Goal: Register for event/course

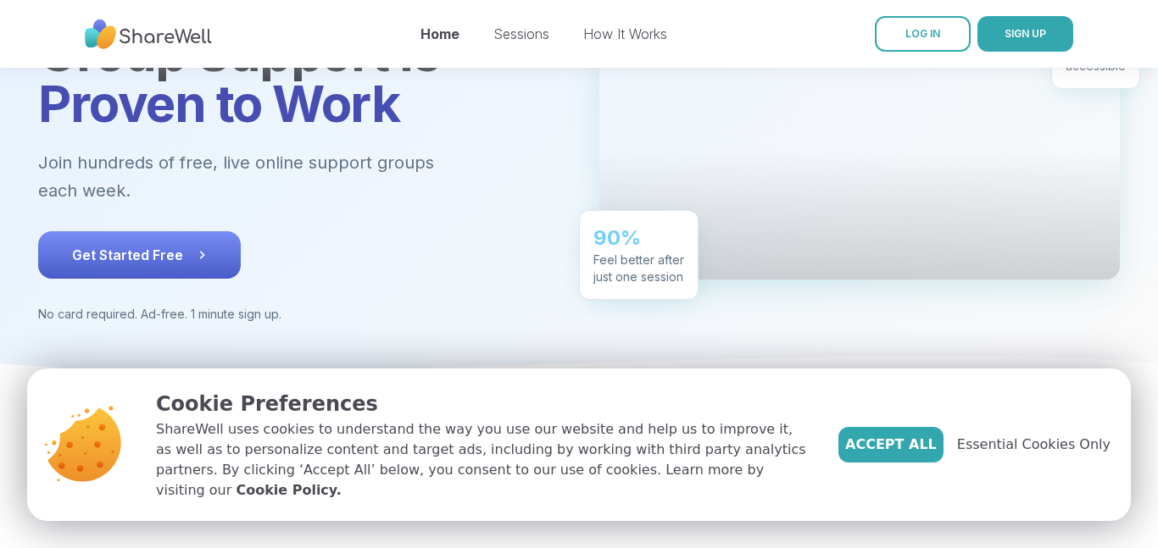
click at [183, 245] on span "Get Started Free" at bounding box center [139, 255] width 135 height 20
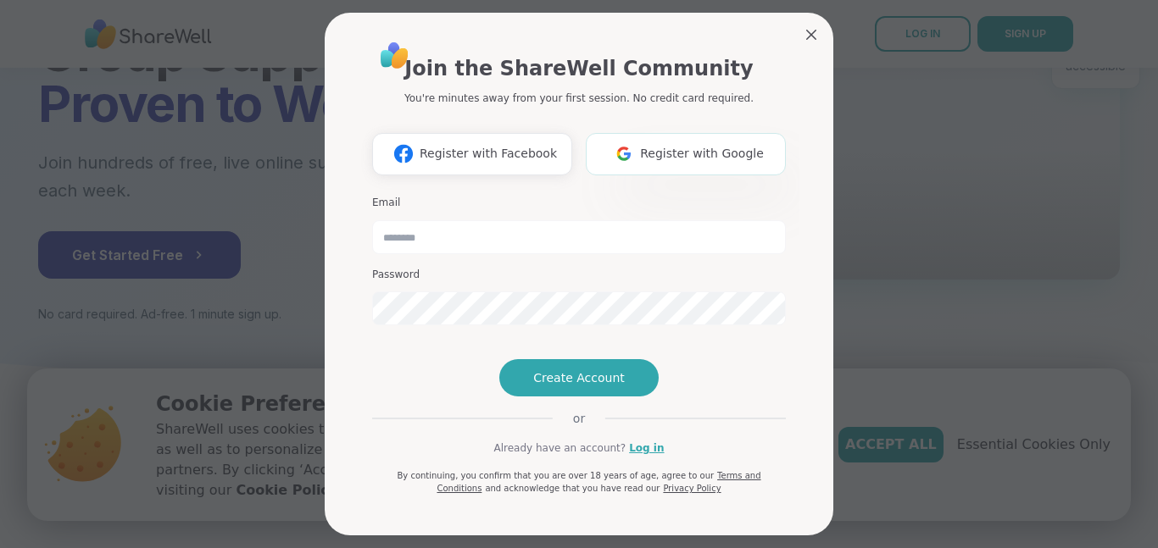
click at [640, 163] on img at bounding box center [624, 153] width 32 height 31
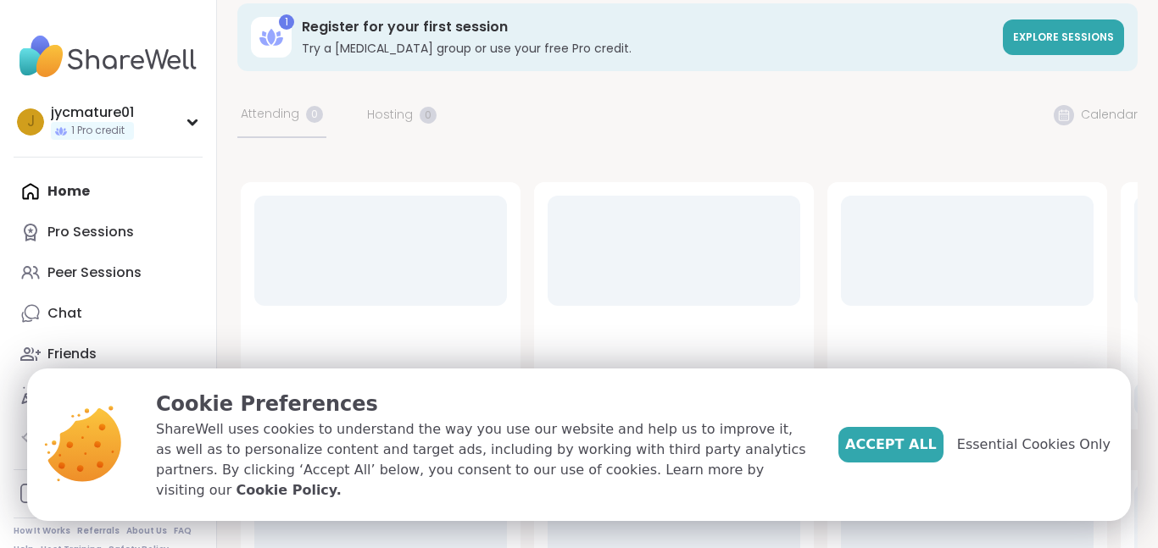
scroll to position [200, 0]
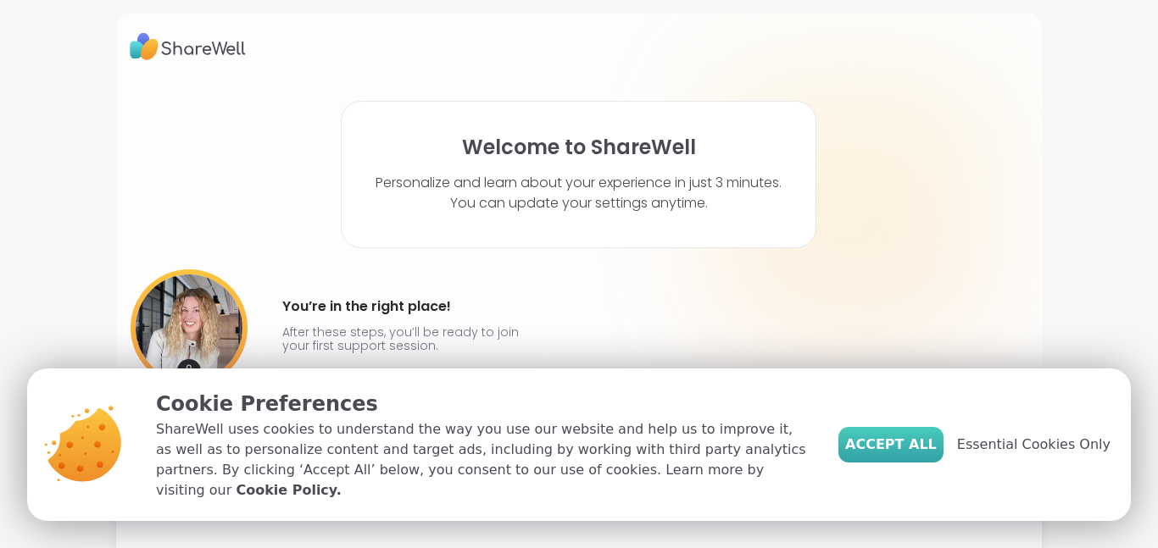
click at [911, 455] on span "Accept All" at bounding box center [891, 445] width 92 height 20
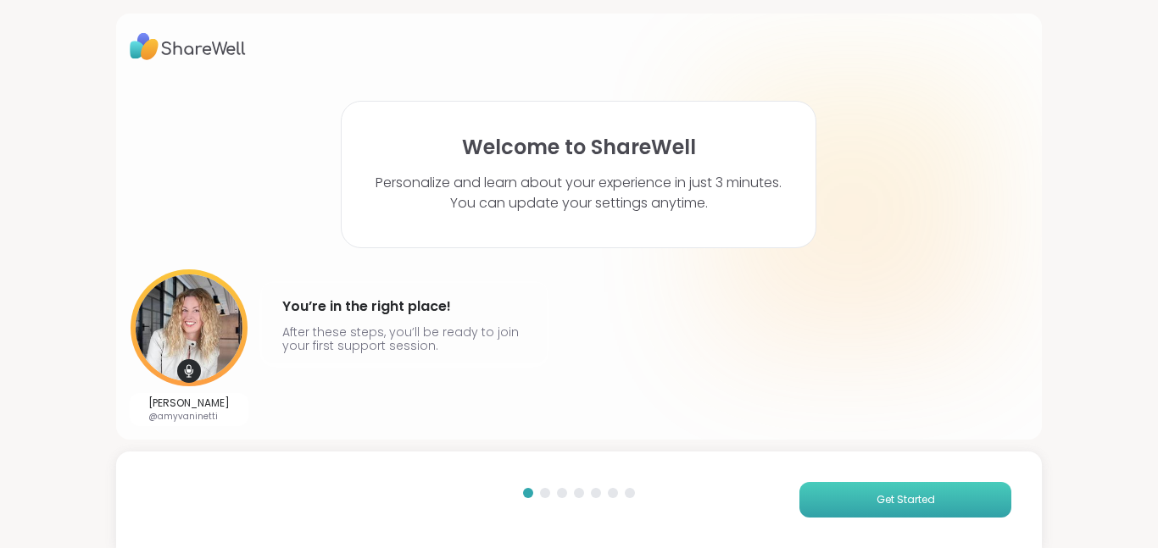
click at [904, 486] on button "Get Started" at bounding box center [905, 500] width 212 height 36
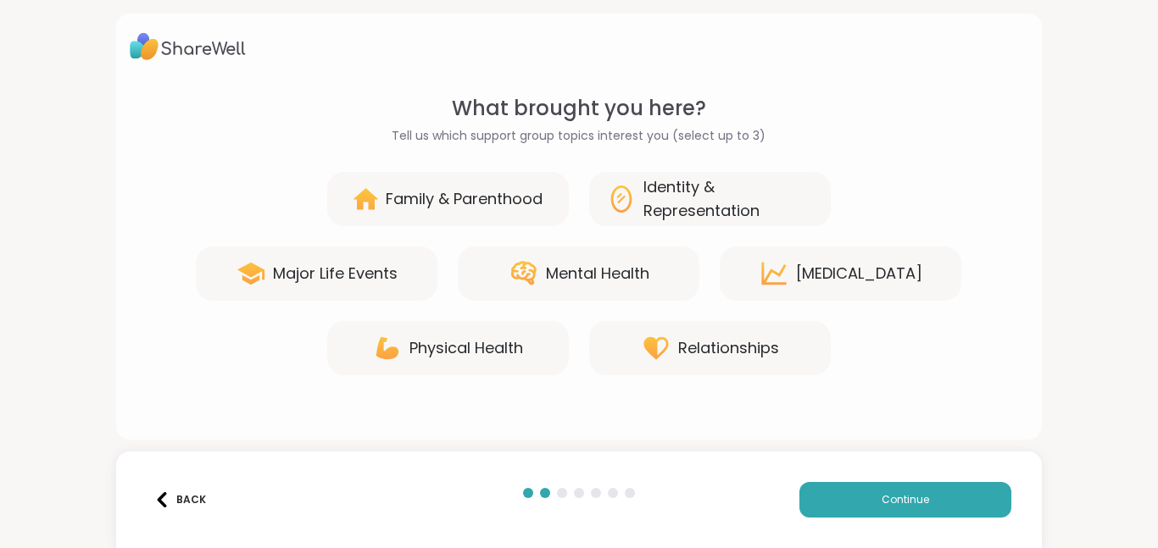
click at [575, 269] on div "Mental Health" at bounding box center [597, 274] width 103 height 24
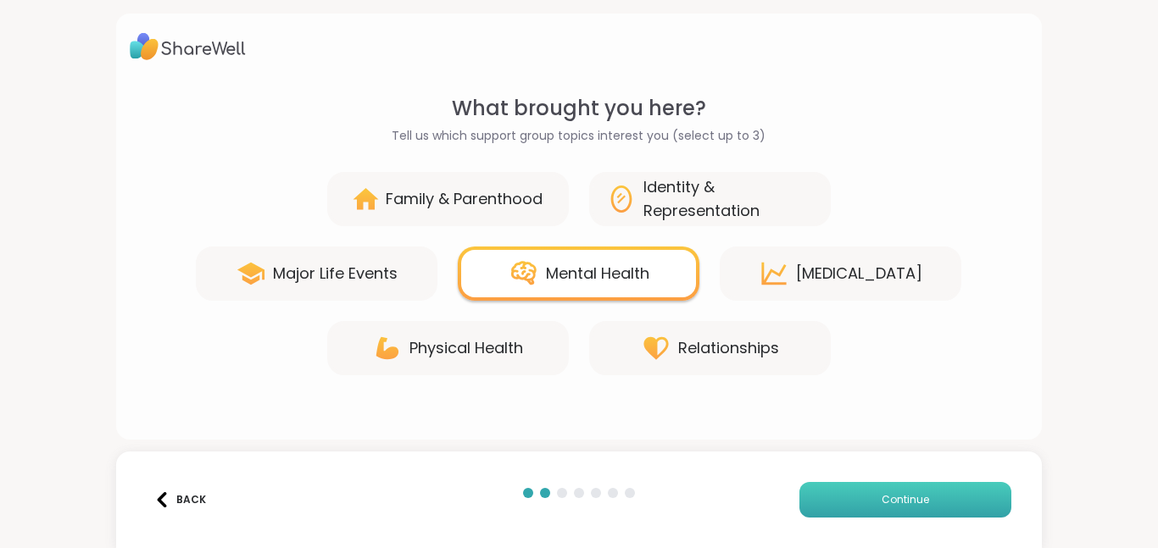
click at [836, 515] on button "Continue" at bounding box center [905, 500] width 212 height 36
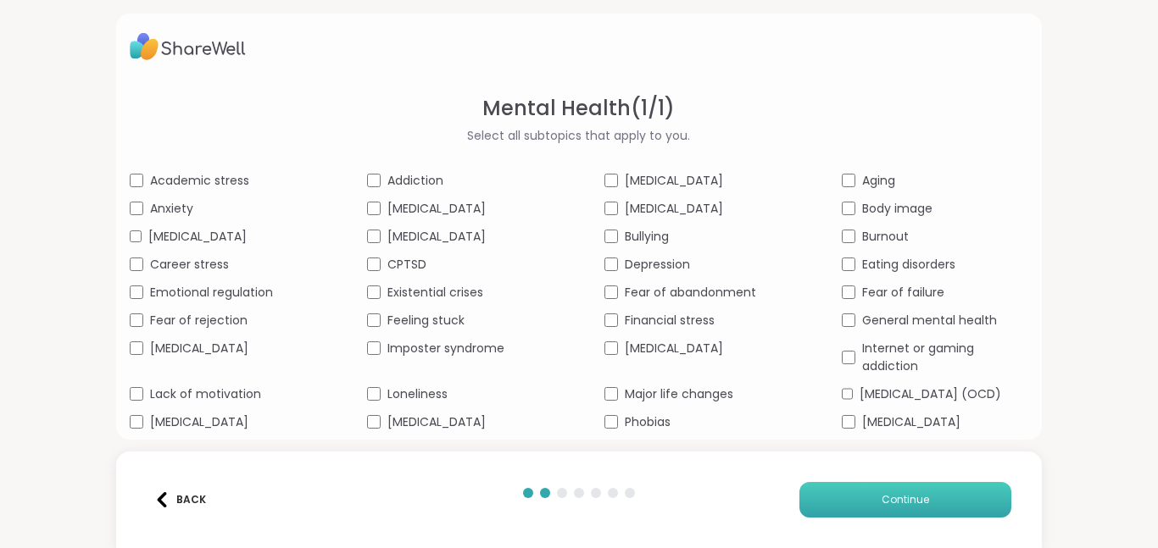
click at [825, 489] on button "Continue" at bounding box center [905, 500] width 212 height 36
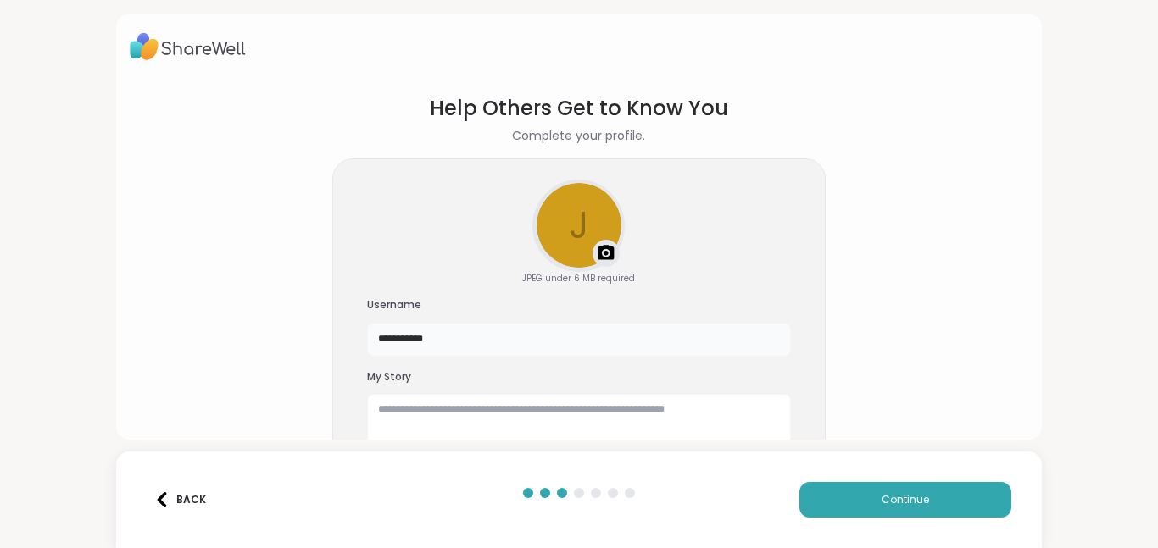
click at [430, 339] on input "**********" at bounding box center [579, 340] width 424 height 34
type input "*****"
click at [564, 382] on h3 "My Story" at bounding box center [579, 377] width 424 height 14
click at [899, 499] on span "Continue" at bounding box center [904, 499] width 47 height 15
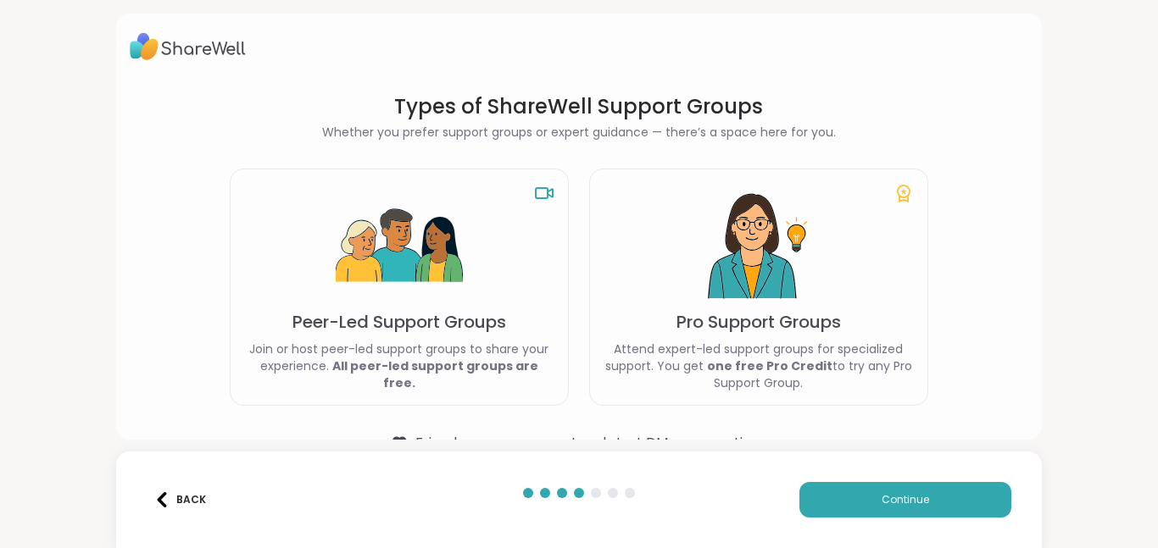
scroll to position [41, 0]
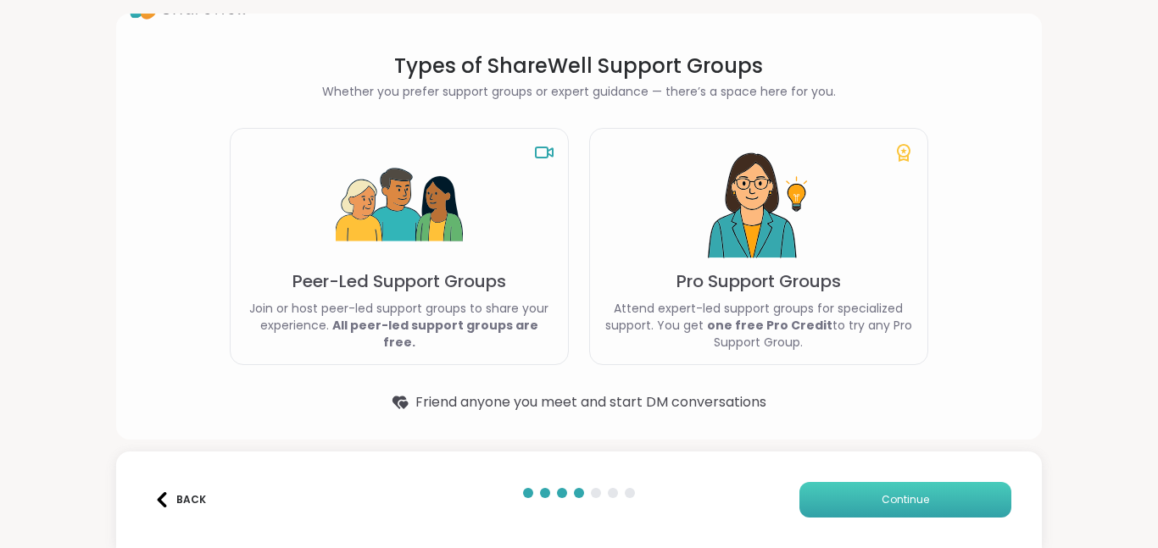
click at [862, 502] on button "Continue" at bounding box center [905, 500] width 212 height 36
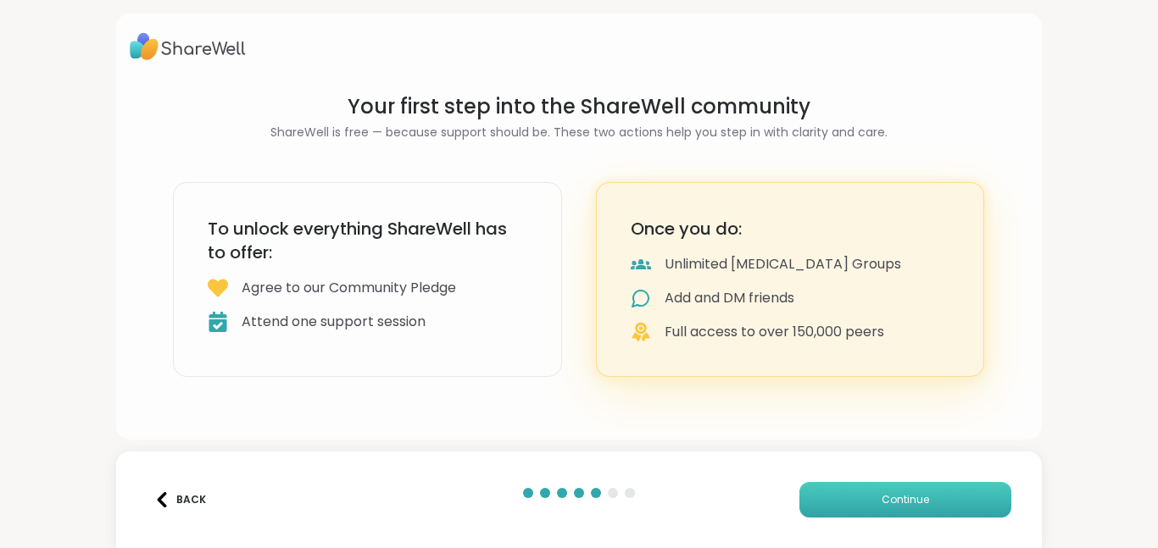
scroll to position [0, 0]
click at [862, 502] on button "Continue" at bounding box center [905, 500] width 212 height 36
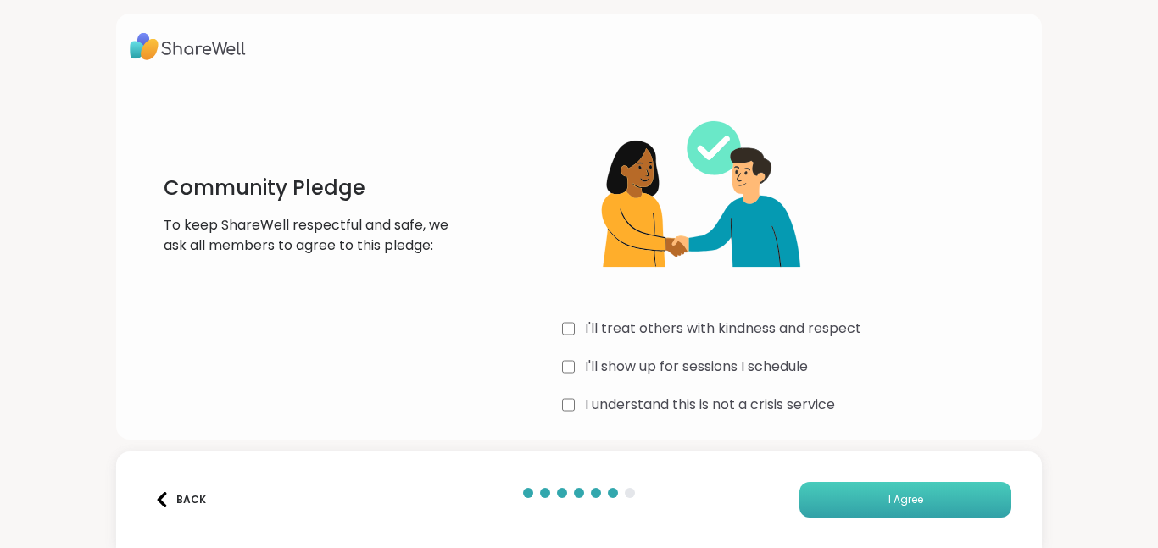
click at [843, 505] on button "I Agree" at bounding box center [905, 500] width 212 height 36
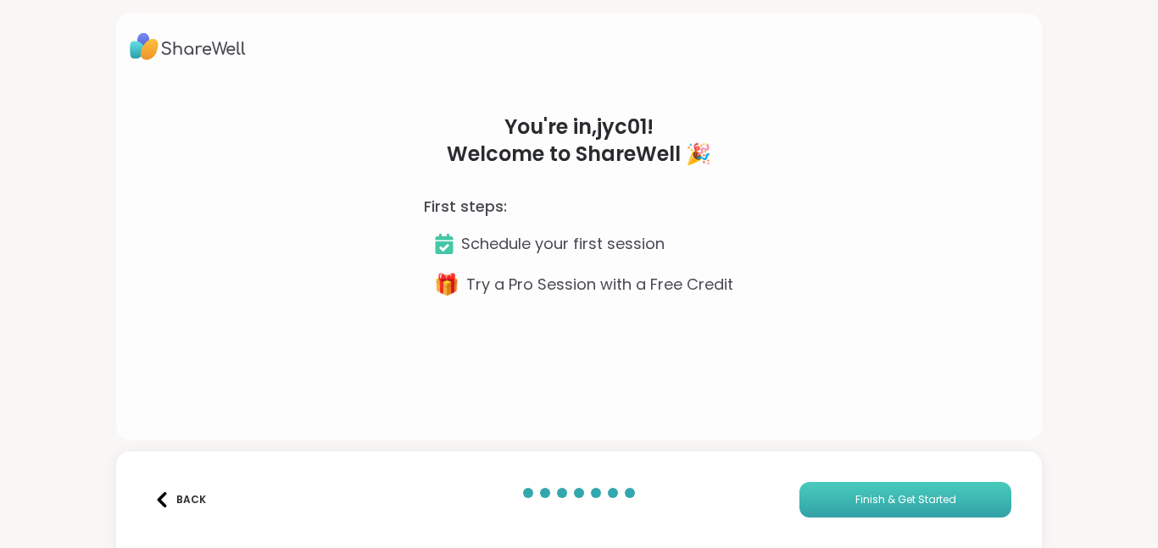
click at [843, 505] on button "Finish & Get Started" at bounding box center [905, 500] width 212 height 36
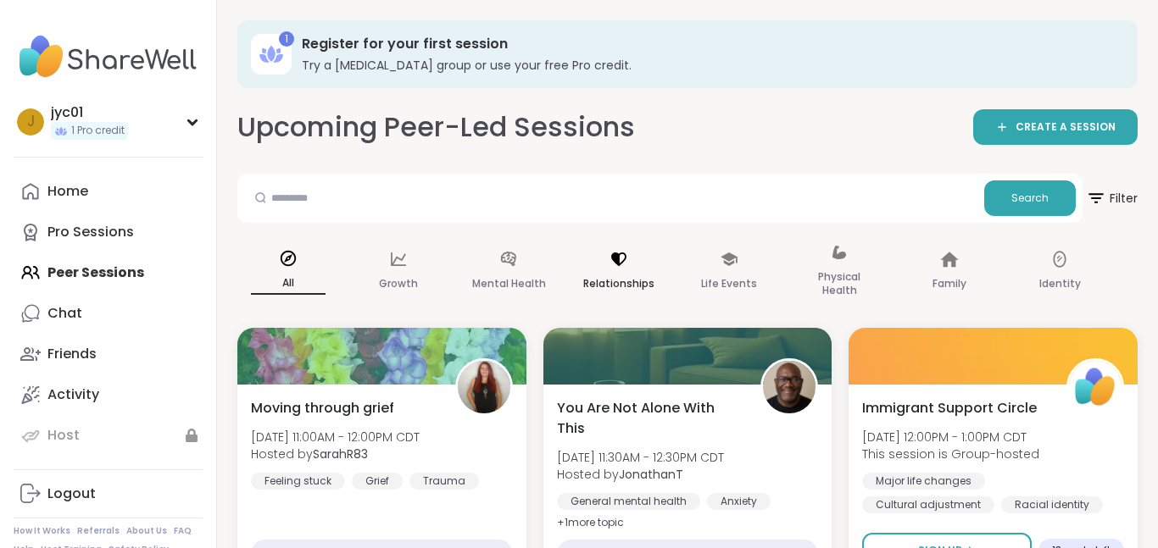
click at [636, 292] on p "Relationships" at bounding box center [618, 284] width 71 height 20
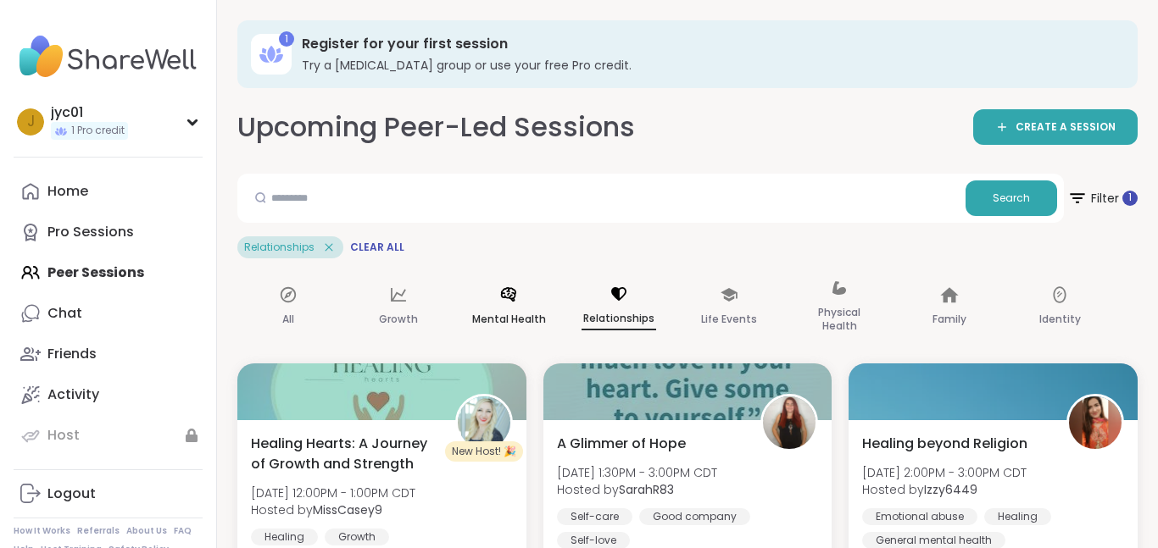
click at [511, 297] on icon at bounding box center [508, 295] width 19 height 19
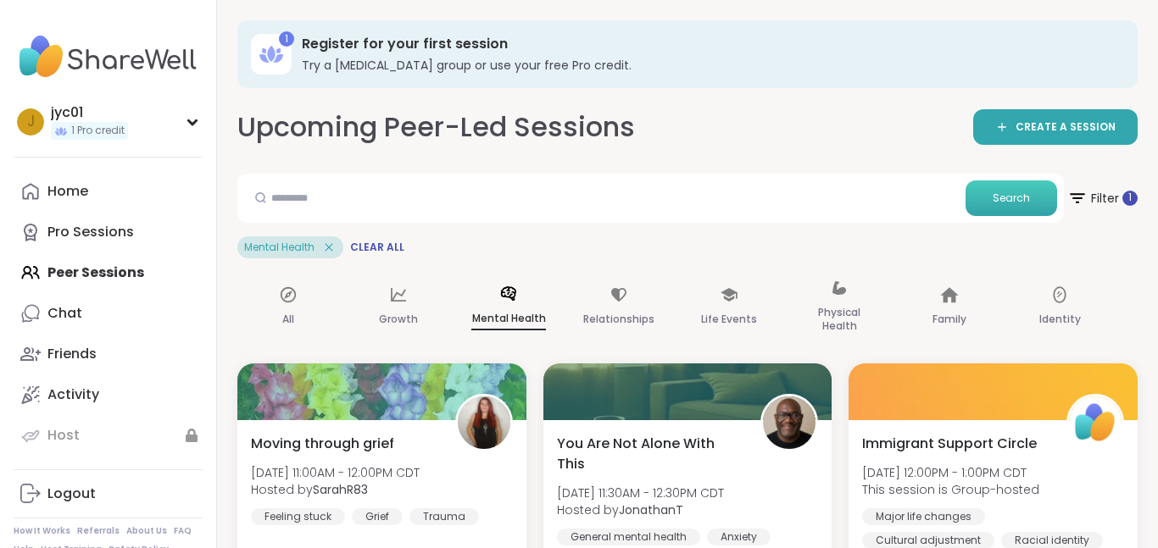
click at [1027, 206] on button "Search" at bounding box center [1011, 198] width 92 height 36
click at [360, 208] on input "text" at bounding box center [601, 197] width 714 height 34
type input "*******"
click at [1019, 197] on span "Search" at bounding box center [1010, 198] width 37 height 15
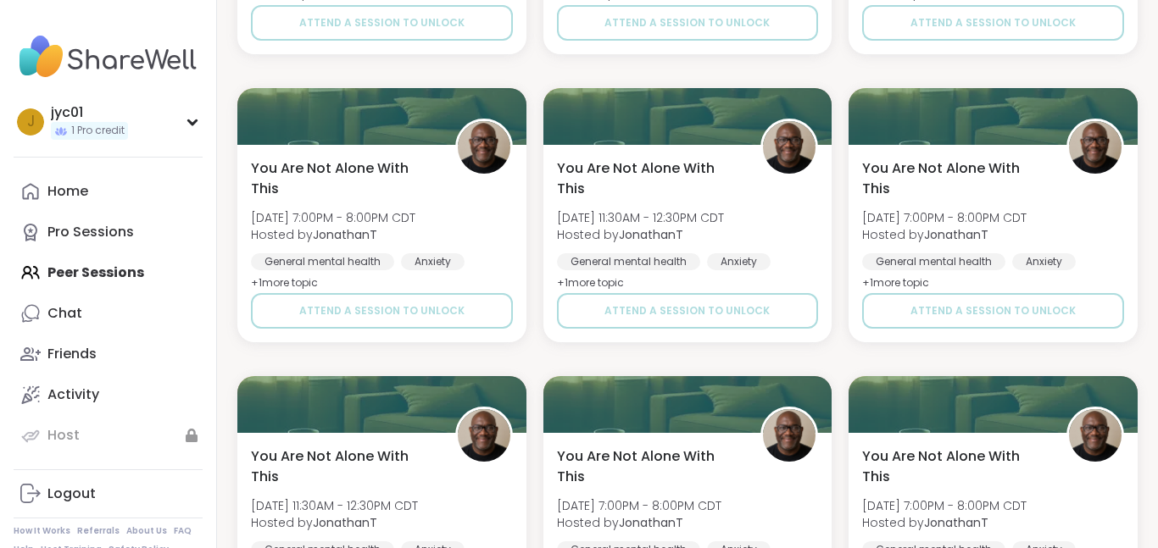
scroll to position [3308, 0]
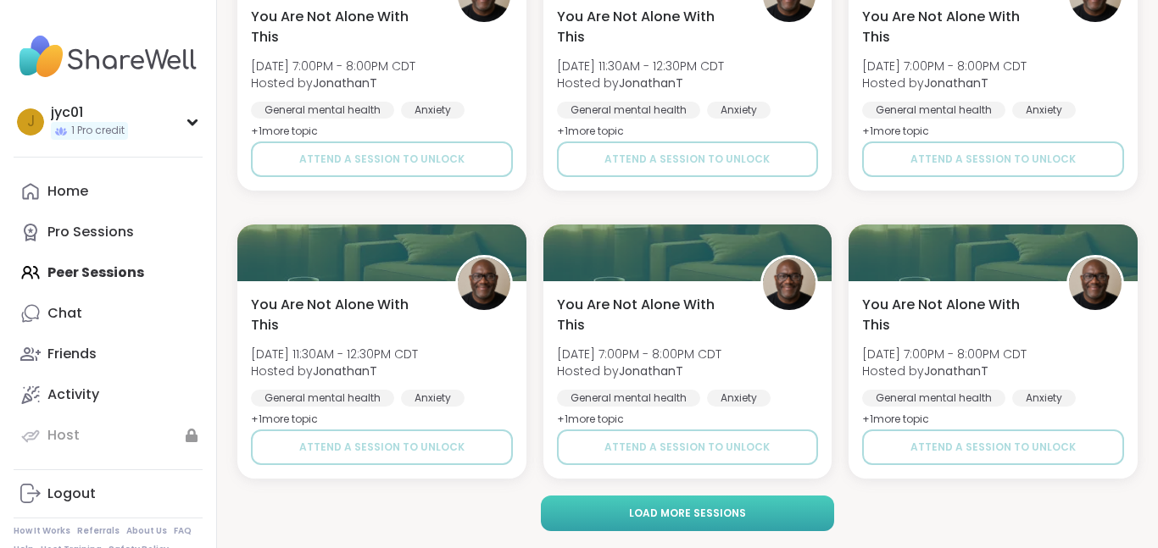
click at [644, 517] on span "Load more sessions" at bounding box center [687, 513] width 117 height 15
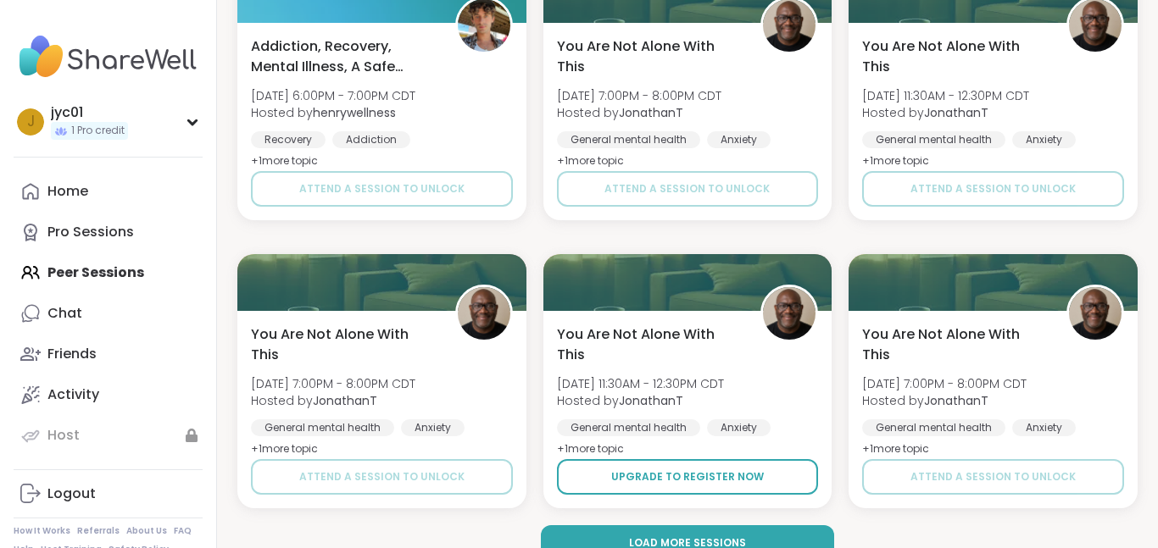
scroll to position [6766, 0]
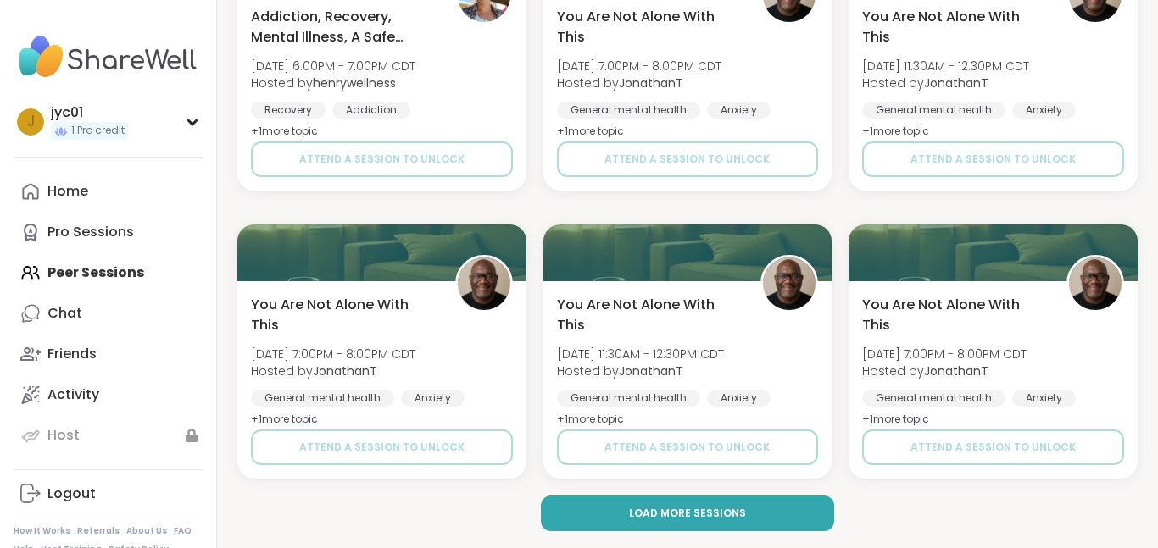
click at [644, 517] on span "Load more sessions" at bounding box center [687, 513] width 117 height 15
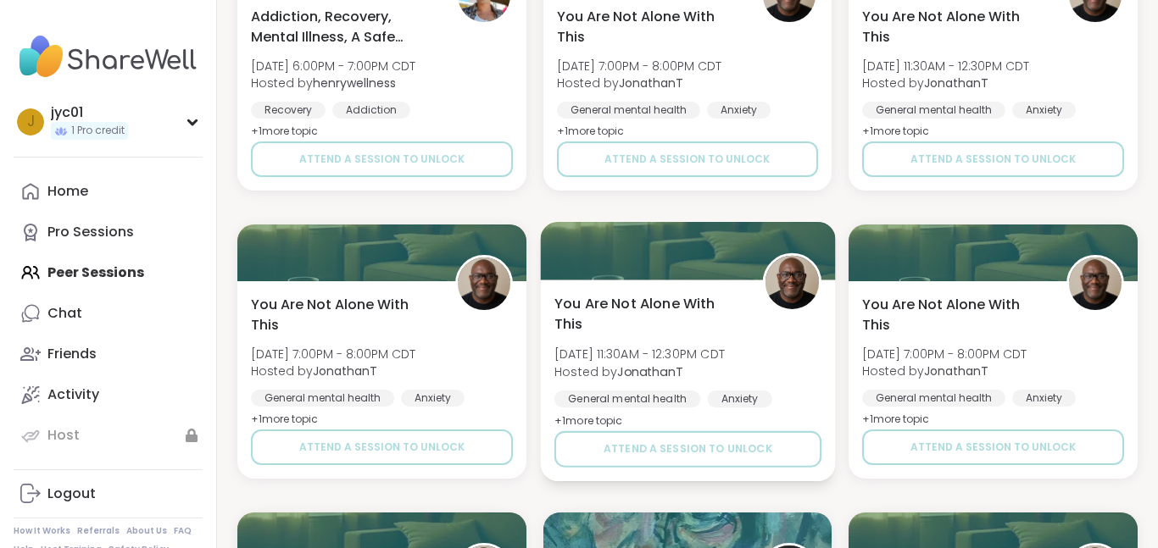
click at [609, 421] on span "+ 1 more topic" at bounding box center [588, 421] width 69 height 14
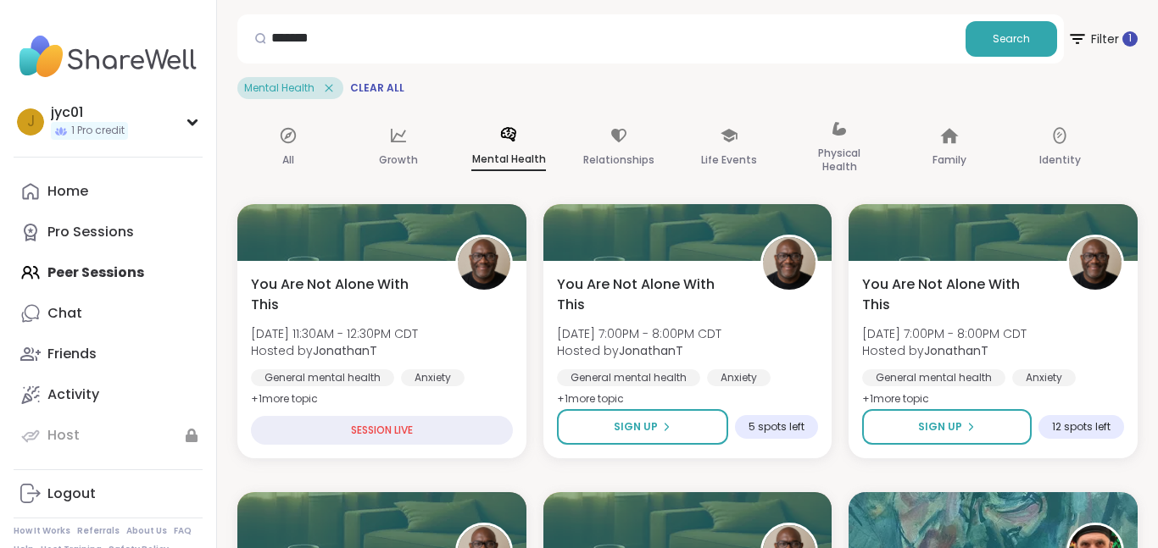
scroll to position [0, 0]
